Goal: Task Accomplishment & Management: Use online tool/utility

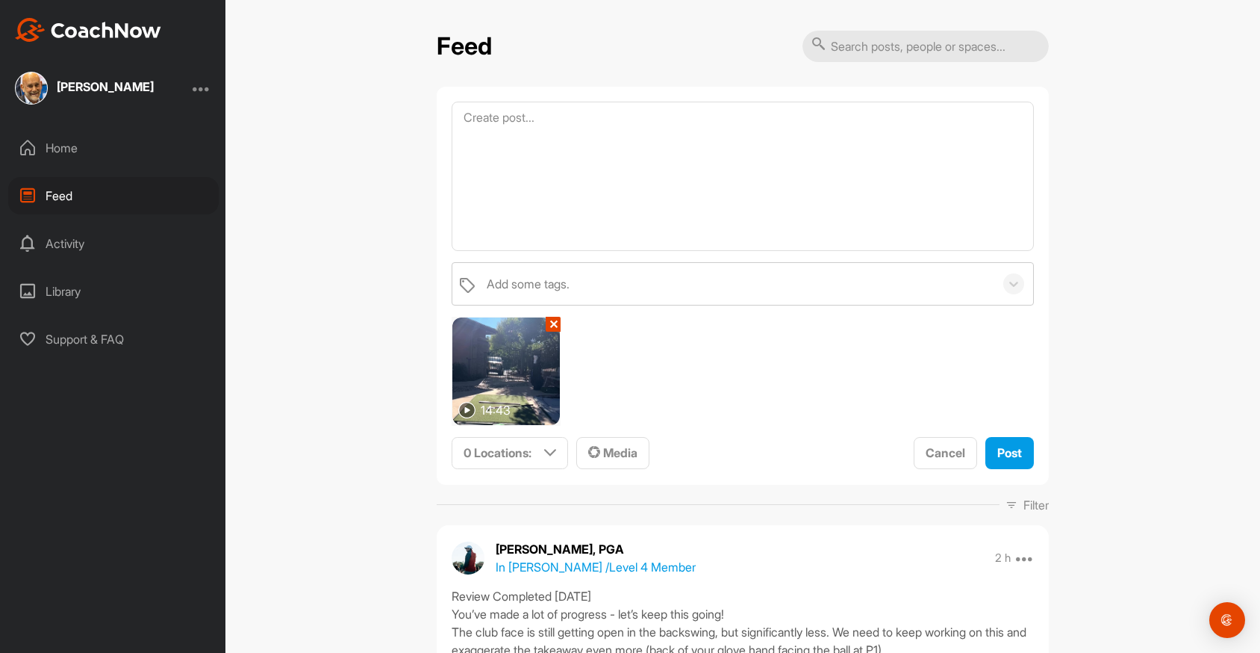
drag, startPoint x: 511, startPoint y: 381, endPoint x: 502, endPoint y: 387, distance: 10.8
click at [511, 381] on img at bounding box center [506, 371] width 108 height 108
click at [470, 411] on img at bounding box center [466, 410] width 17 height 17
click at [508, 381] on img at bounding box center [506, 371] width 108 height 108
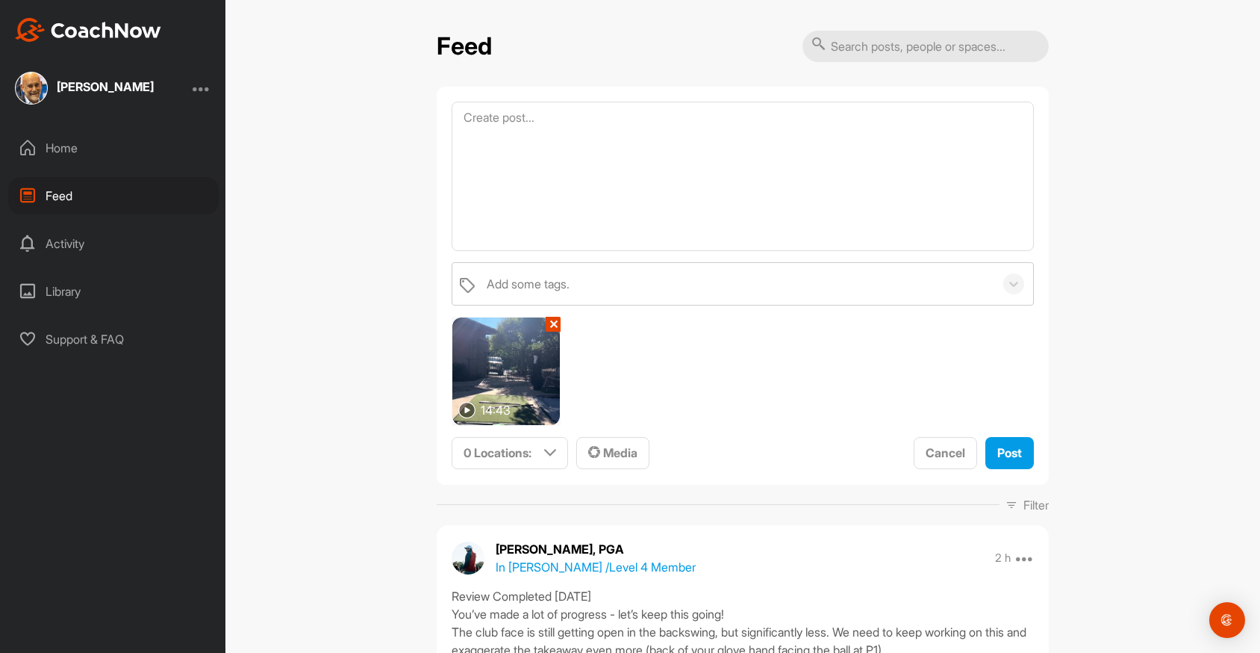
click at [511, 352] on img at bounding box center [506, 371] width 108 height 108
click at [496, 355] on img at bounding box center [506, 371] width 108 height 108
click at [469, 411] on img at bounding box center [466, 410] width 17 height 17
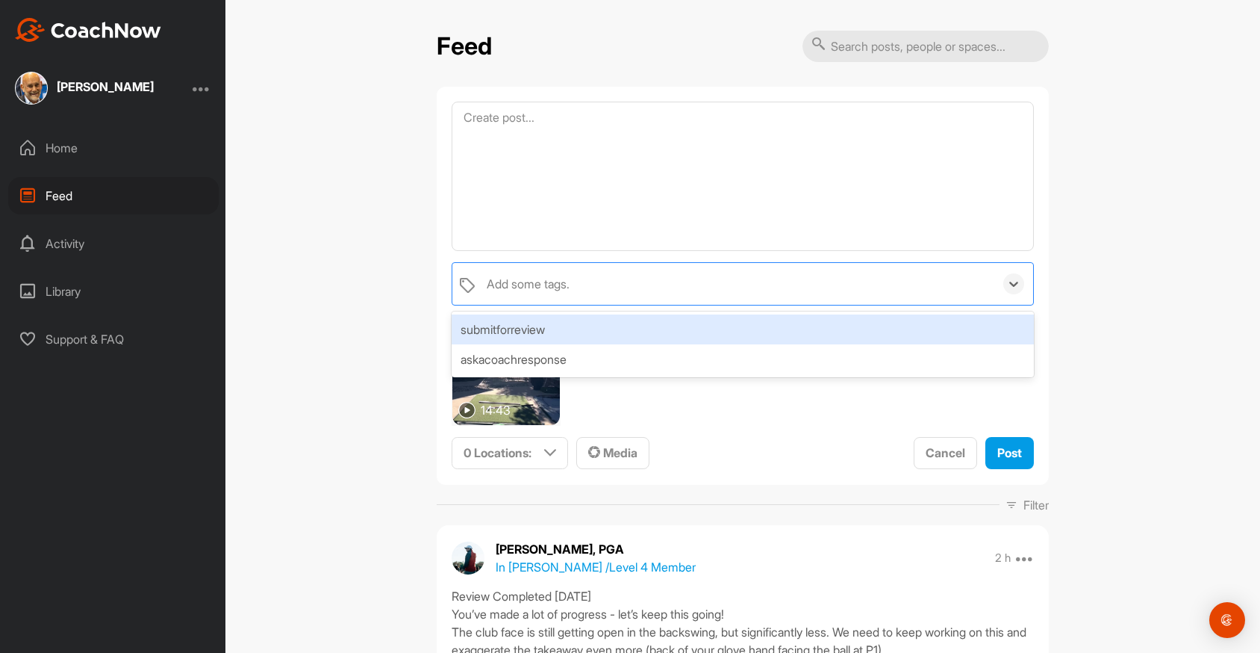
click at [699, 279] on div "Add some tags." at bounding box center [736, 284] width 515 height 42
click at [1095, 302] on div "Feed option submitforreview focused, 1 of 2. 2 results available. Use Up and Do…" at bounding box center [742, 326] width 1035 height 653
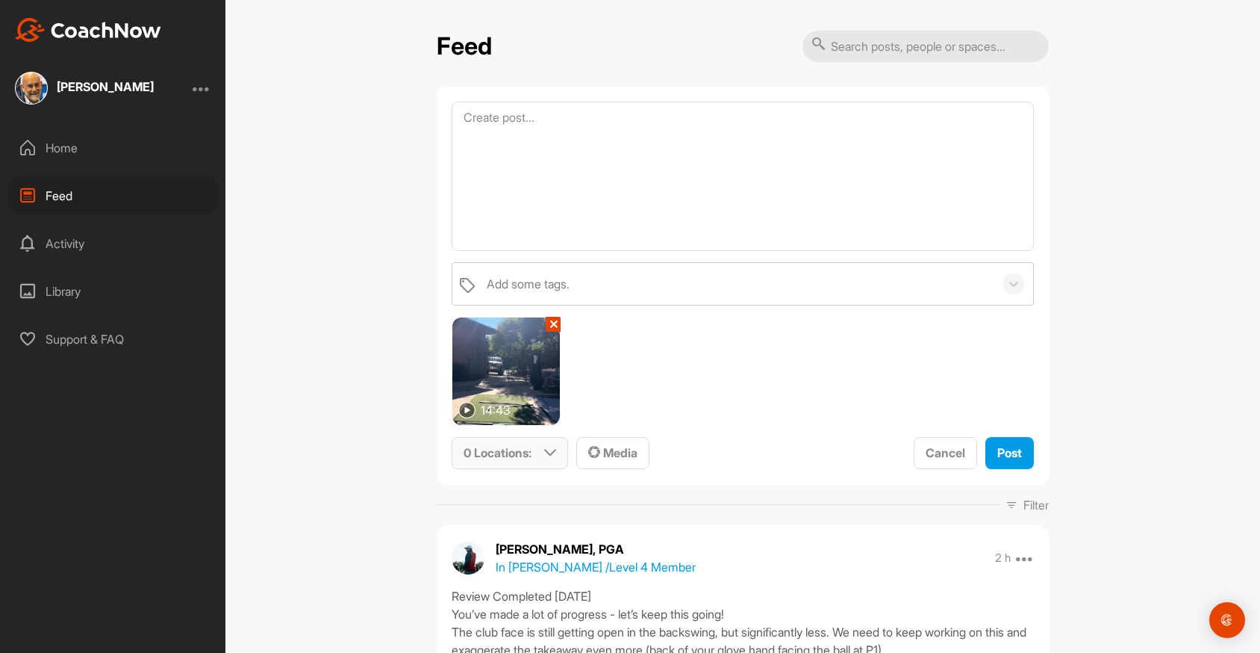
click at [554, 455] on icon at bounding box center [550, 452] width 12 height 12
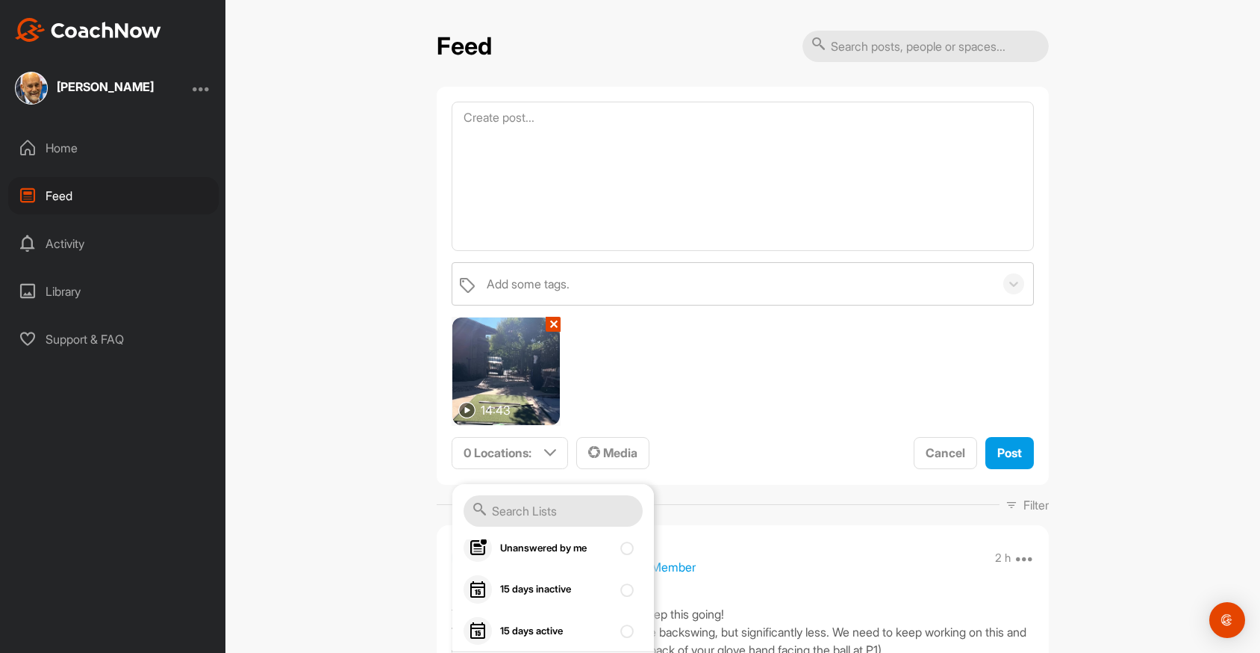
click at [772, 349] on div "Add some tags. 14:43 ✕ 0 Locations : Smart Lists Unanswered by me 15 days inact…" at bounding box center [743, 366] width 582 height 208
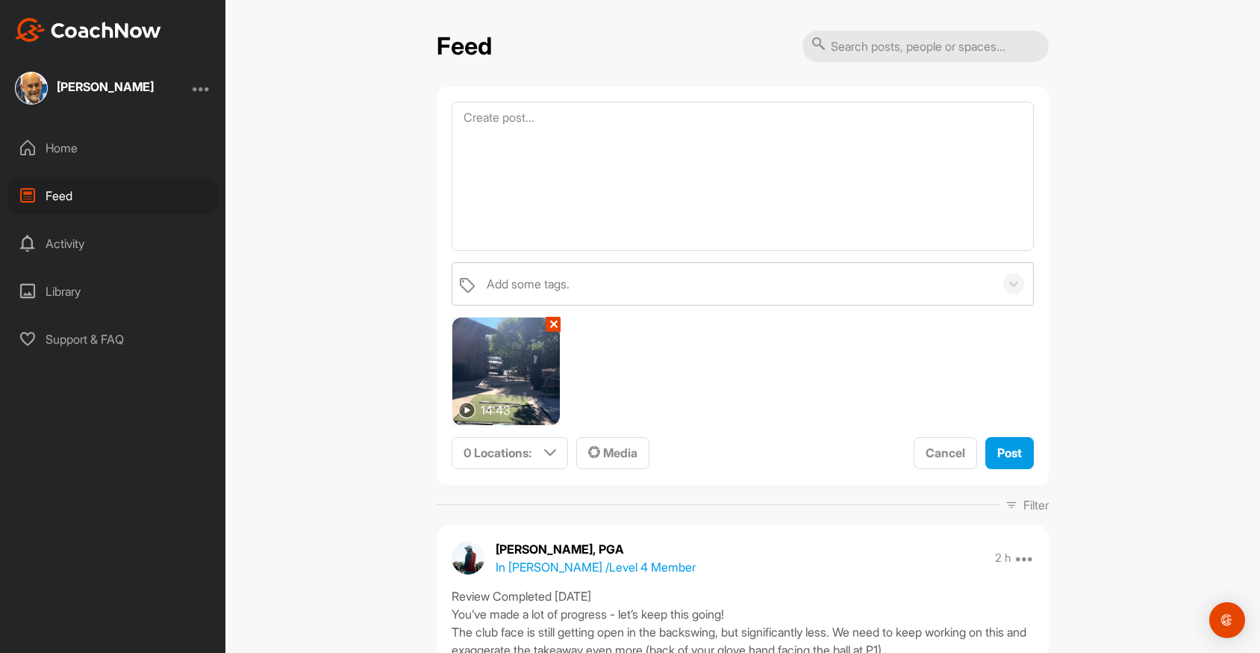
click at [552, 326] on button "✕" at bounding box center [553, 324] width 15 height 15
